Goal: Navigation & Orientation: Find specific page/section

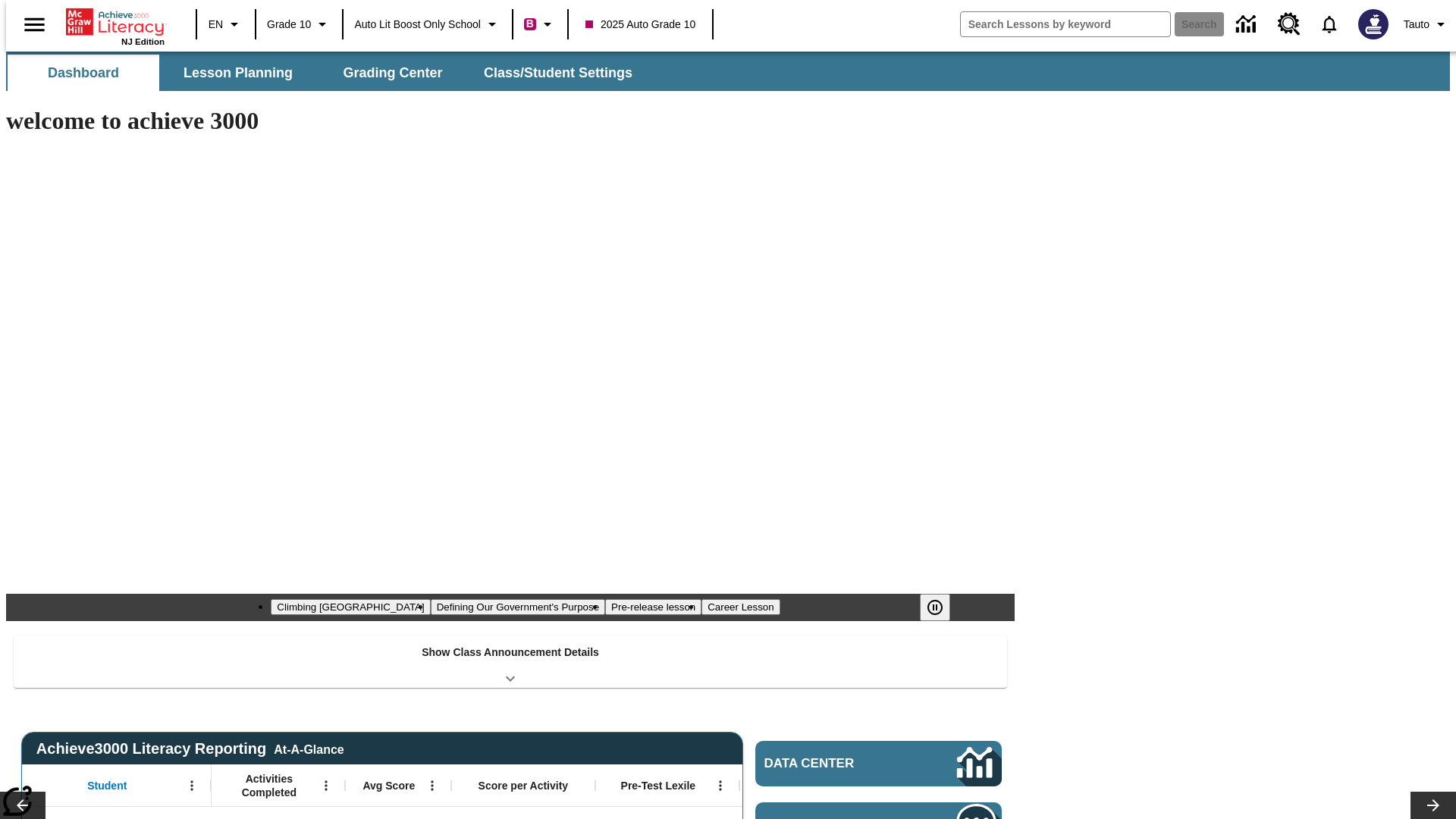
type input "-1"
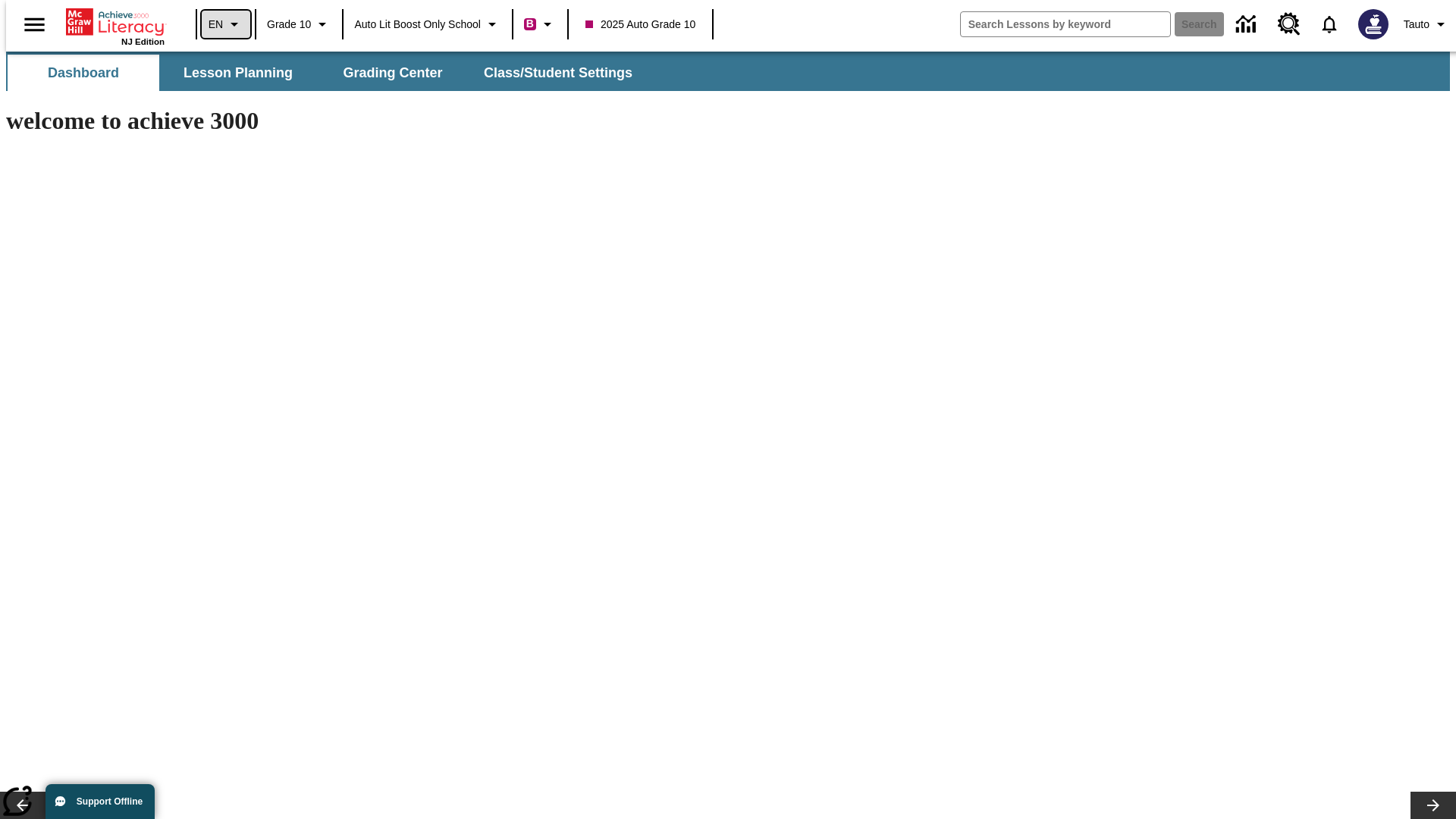
click at [225, 25] on icon "Language: EN, Select a language" at bounding box center [233, 24] width 18 height 18
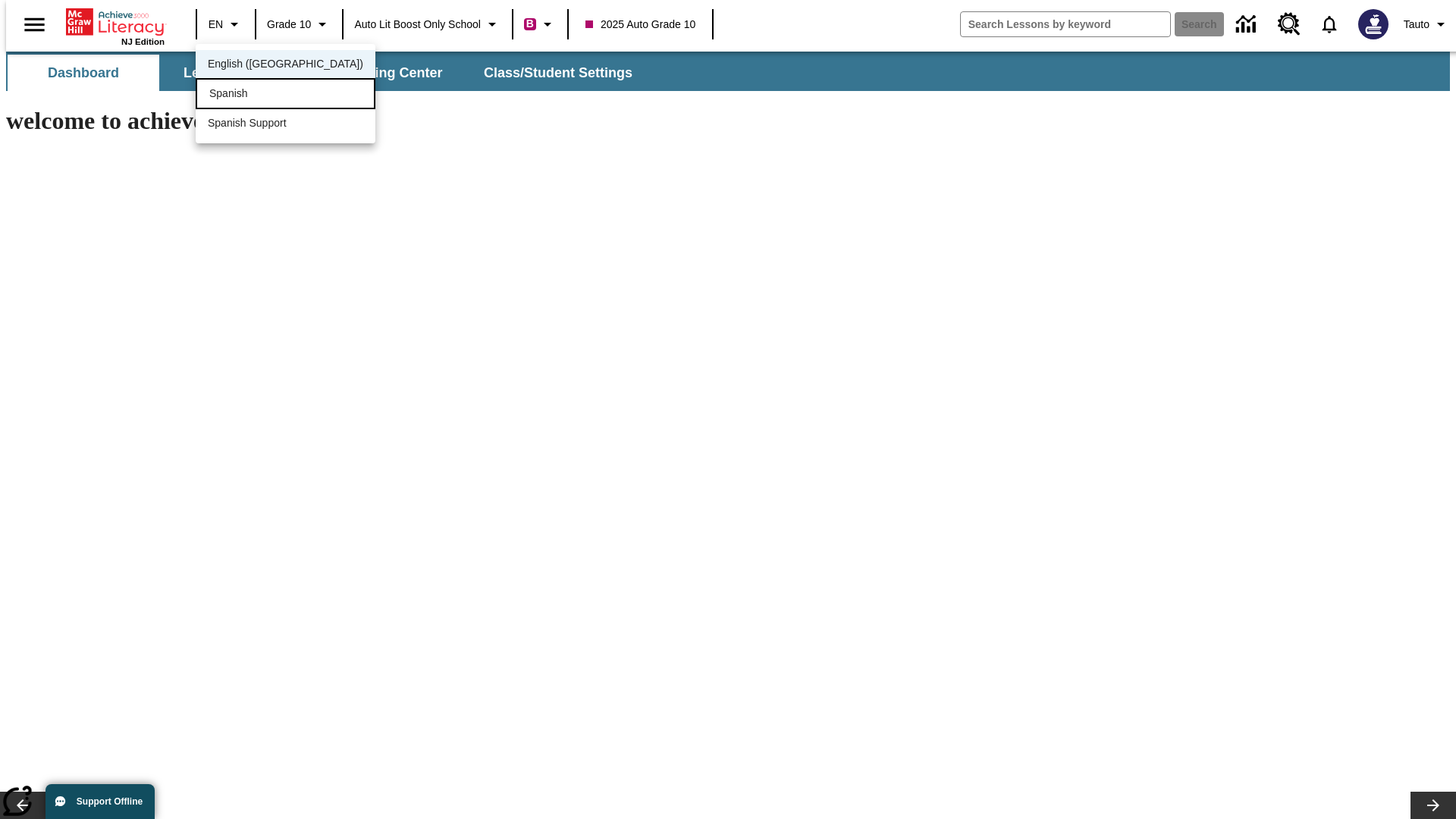
click at [253, 95] on div "Spanish" at bounding box center [286, 93] width 180 height 31
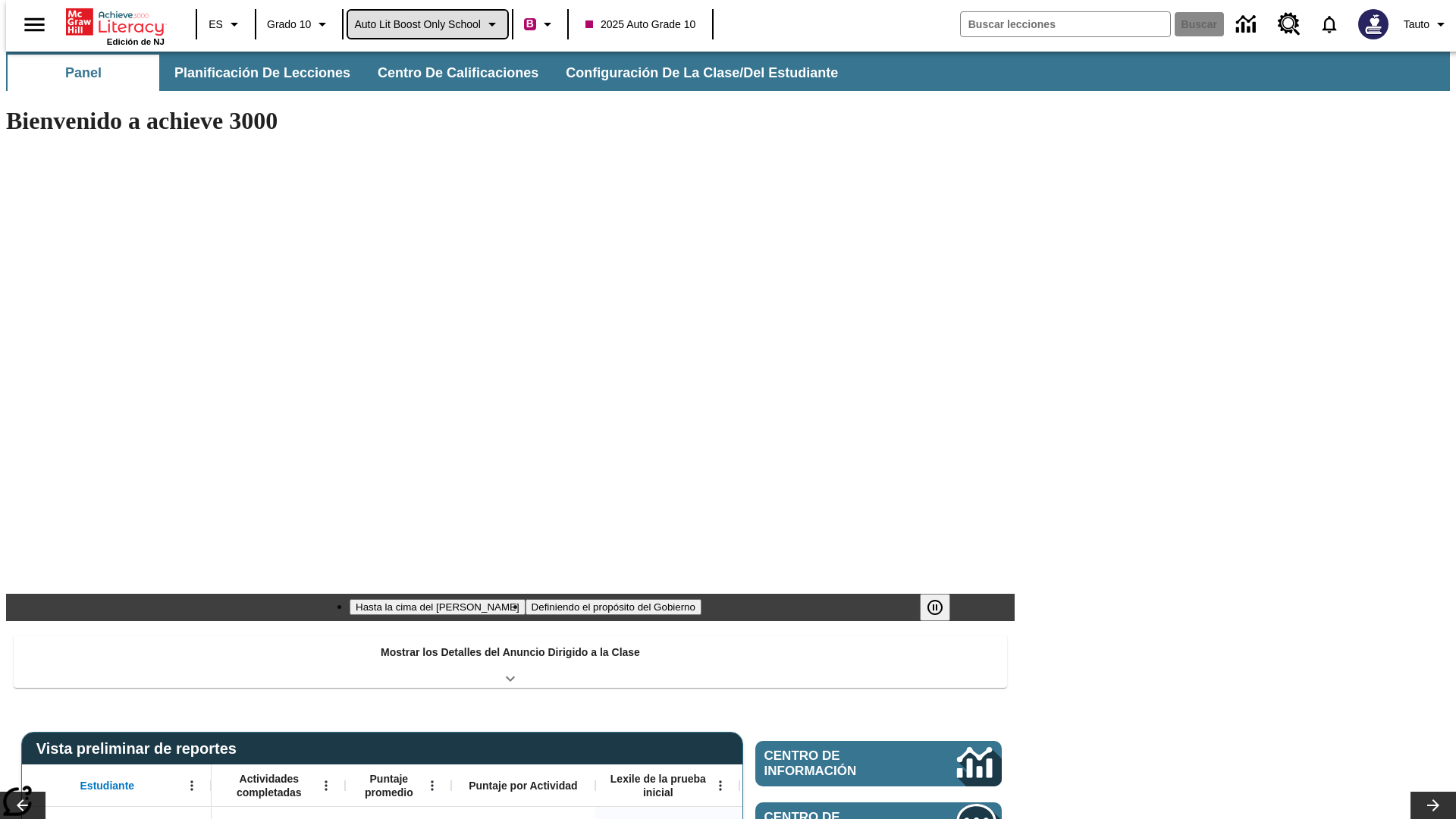
click at [427, 25] on span "Auto Lit Boost only School" at bounding box center [417, 25] width 126 height 16
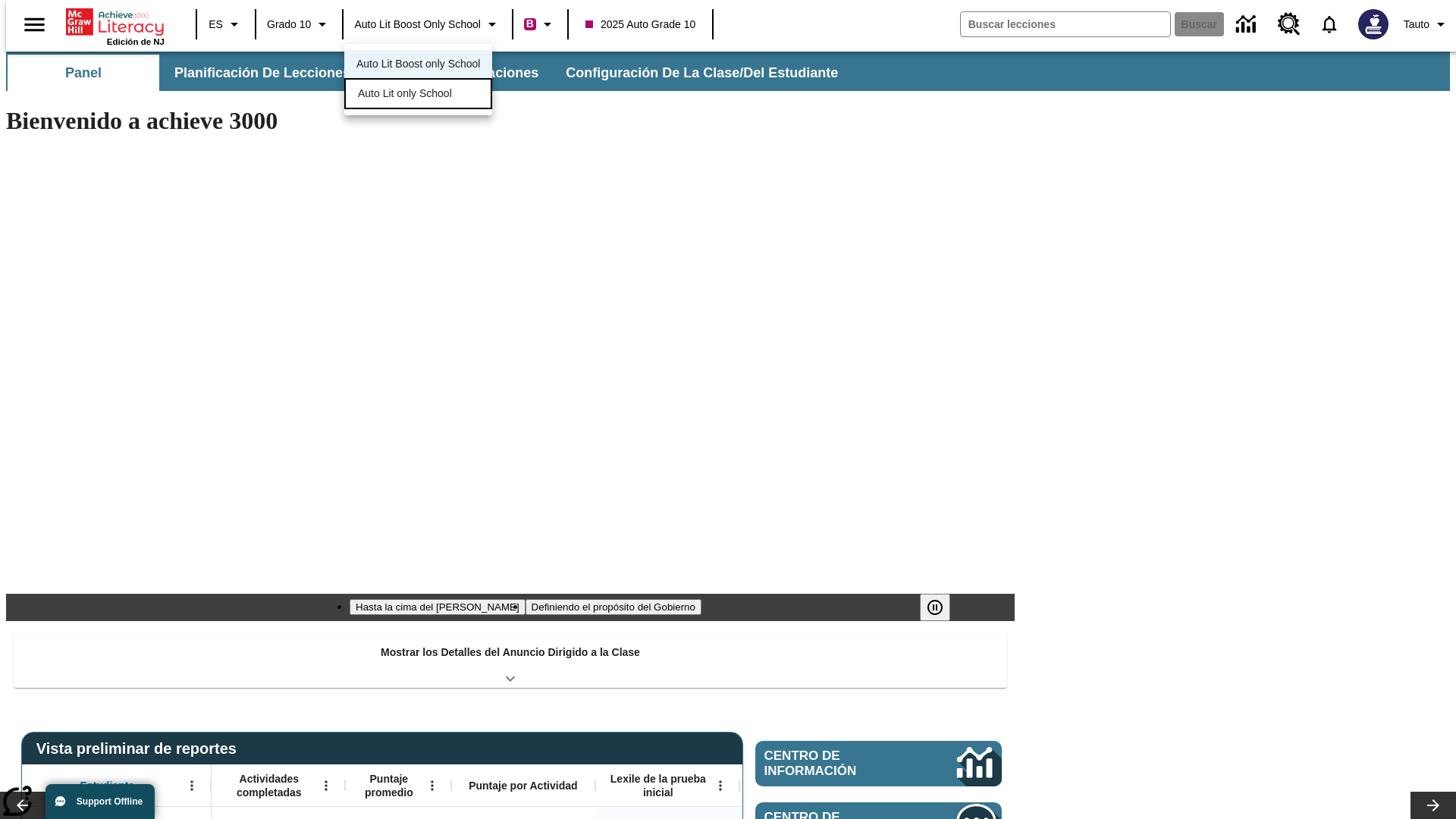
click at [406, 95] on span "Auto Lit only School" at bounding box center [405, 93] width 94 height 16
